Goal: Transaction & Acquisition: Subscribe to service/newsletter

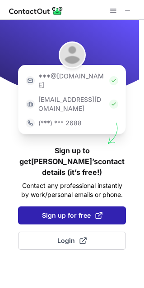
click at [71, 211] on span "Sign up for free" at bounding box center [72, 215] width 60 height 9
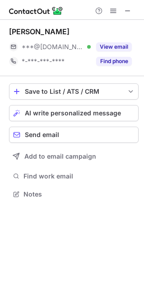
scroll to position [5, 5]
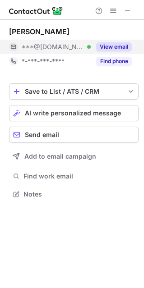
click at [103, 49] on button "View email" at bounding box center [114, 46] width 36 height 9
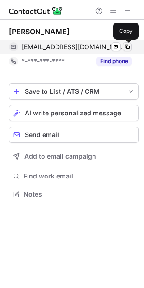
click at [126, 50] on span at bounding box center [126, 46] width 7 height 7
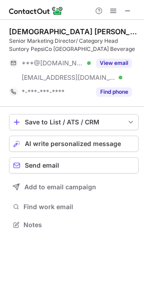
scroll to position [218, 144]
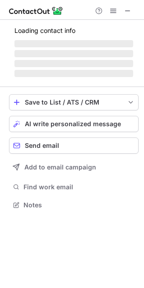
scroll to position [5, 5]
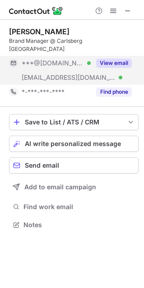
click at [109, 59] on button "View email" at bounding box center [114, 63] width 36 height 9
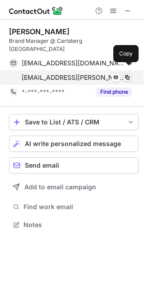
click at [127, 74] on span at bounding box center [126, 77] width 7 height 7
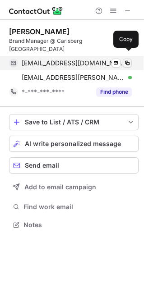
click at [130, 59] on span at bounding box center [126, 62] width 7 height 7
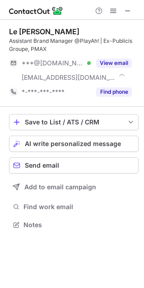
scroll to position [218, 144]
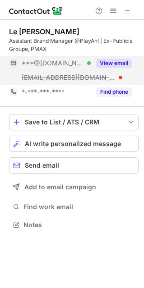
click at [119, 63] on button "View email" at bounding box center [114, 63] width 36 height 9
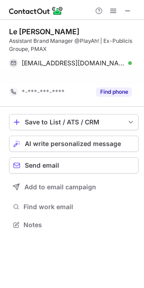
scroll to position [203, 144]
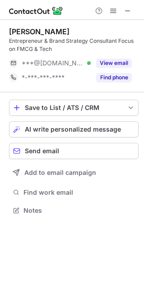
scroll to position [203, 144]
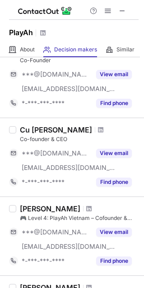
scroll to position [51, 0]
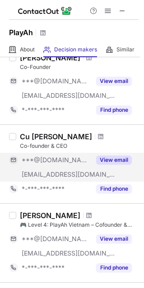
click at [117, 158] on button "View email" at bounding box center [114, 159] width 36 height 9
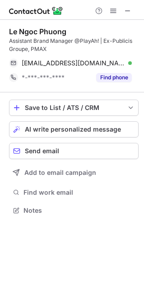
scroll to position [203, 144]
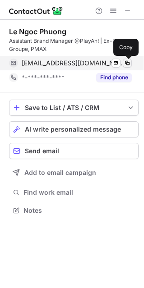
click at [129, 64] on span at bounding box center [126, 62] width 7 height 7
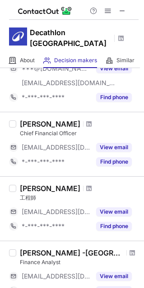
scroll to position [620, 0]
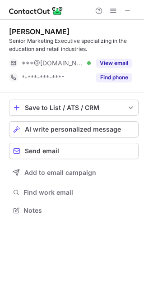
scroll to position [203, 144]
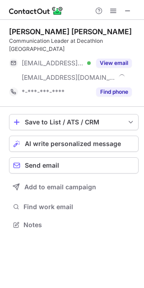
scroll to position [210, 144]
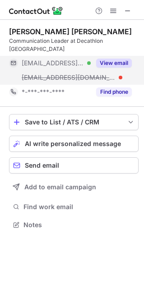
click at [115, 59] on button "View email" at bounding box center [114, 63] width 36 height 9
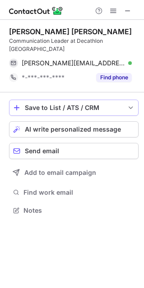
scroll to position [195, 144]
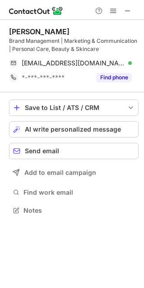
scroll to position [203, 144]
